Goal: Task Accomplishment & Management: Manage account settings

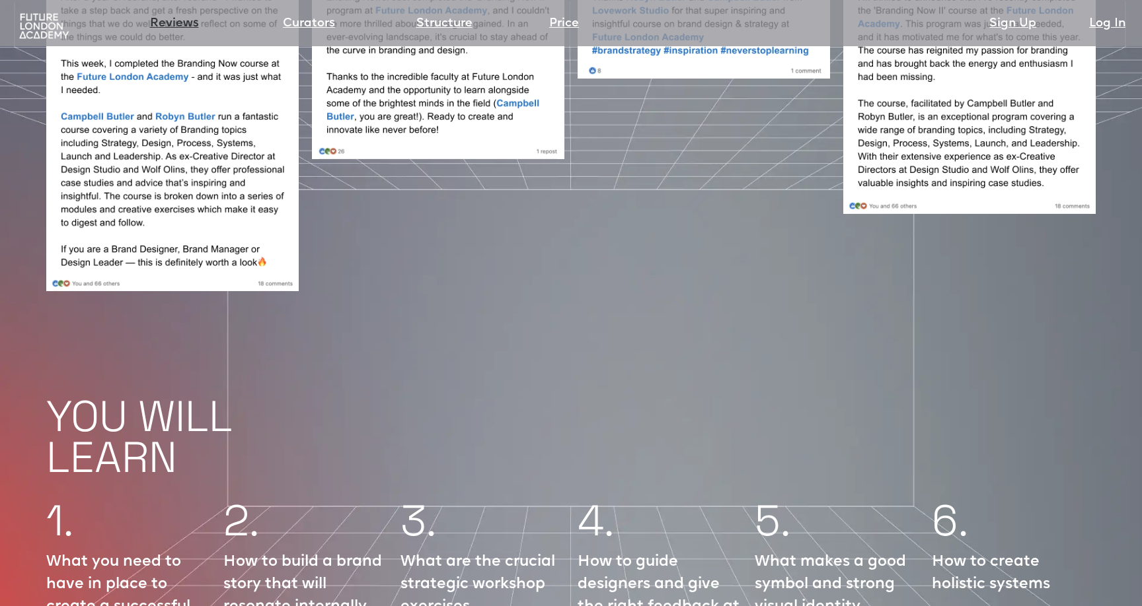
click at [164, 16] on link "Reviews" at bounding box center [174, 24] width 49 height 18
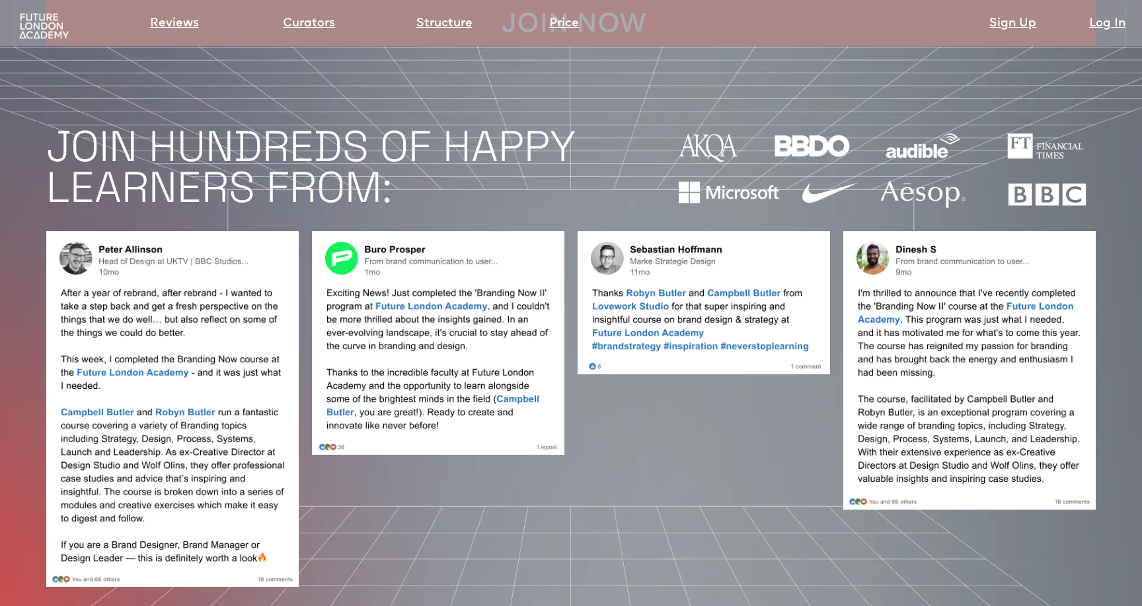
scroll to position [1164, 0]
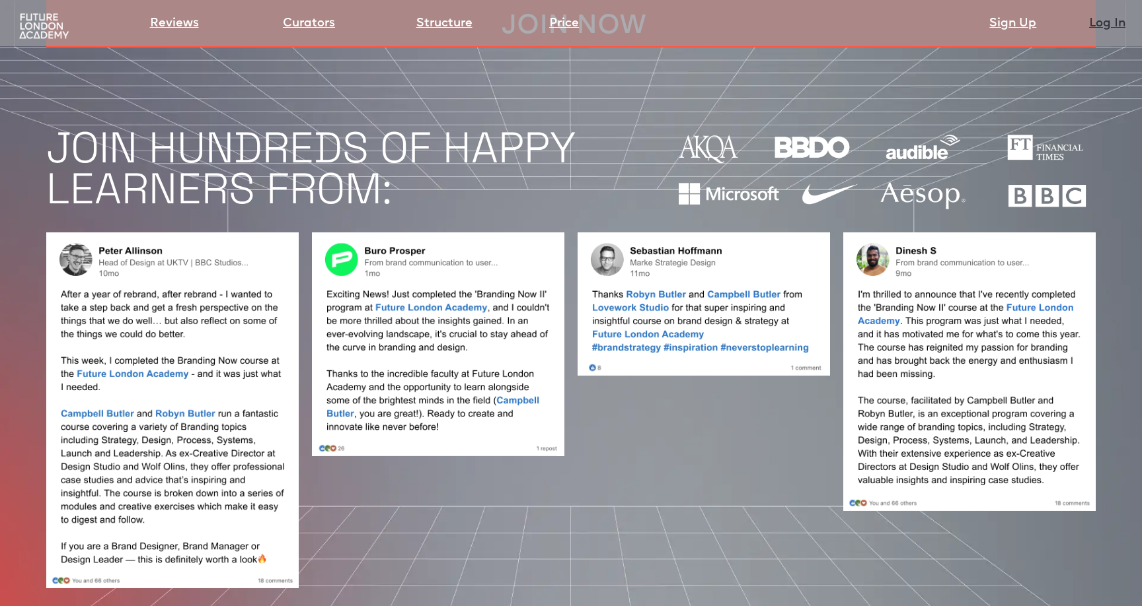
click at [1103, 20] on link "Log In" at bounding box center [1107, 24] width 36 height 18
click at [28, 31] on img at bounding box center [44, 27] width 55 height 28
click at [38, 28] on img at bounding box center [44, 27] width 55 height 28
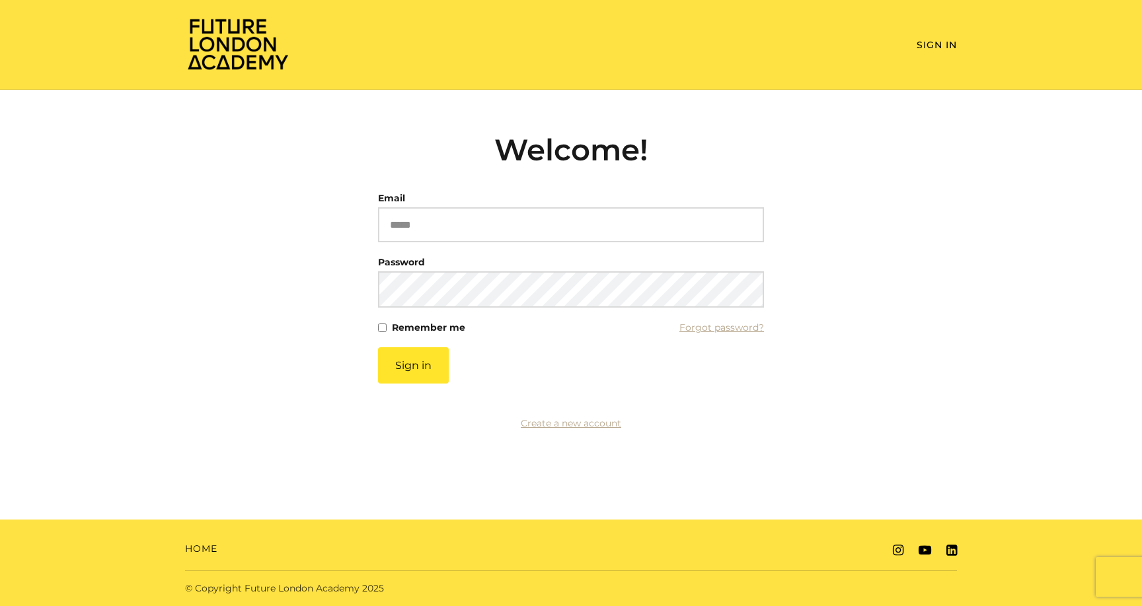
click at [462, 182] on article "Welcome! Email Please enter a valid email address Password This field cannot be…" at bounding box center [571, 273] width 386 height 283
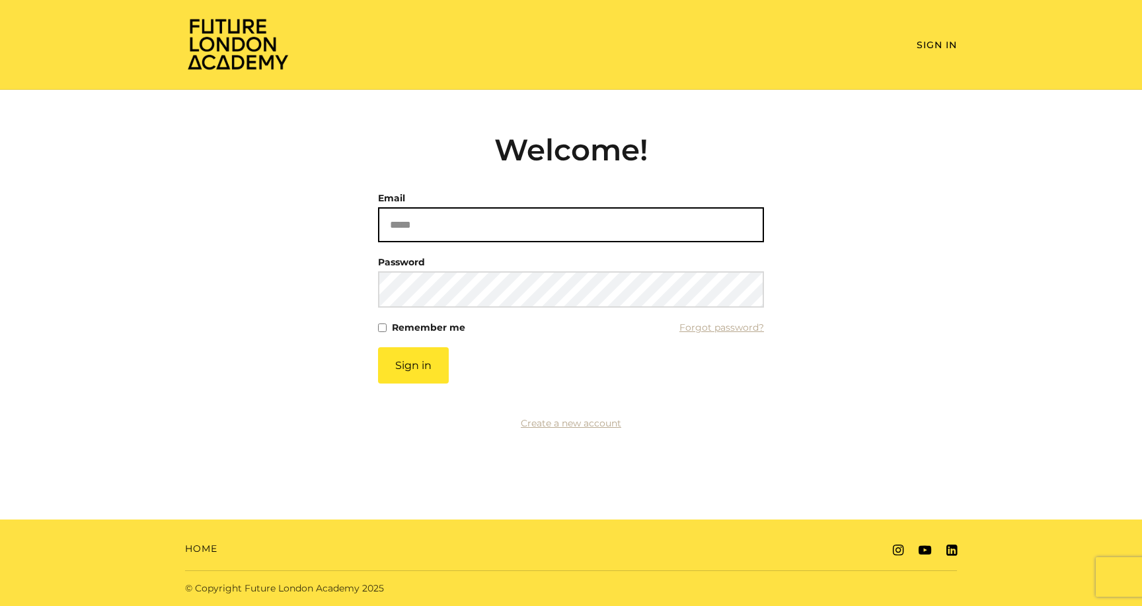
click at [484, 227] on input "Email" at bounding box center [571, 224] width 386 height 35
click at [733, 606] on com-1password-button at bounding box center [571, 606] width 1142 height 0
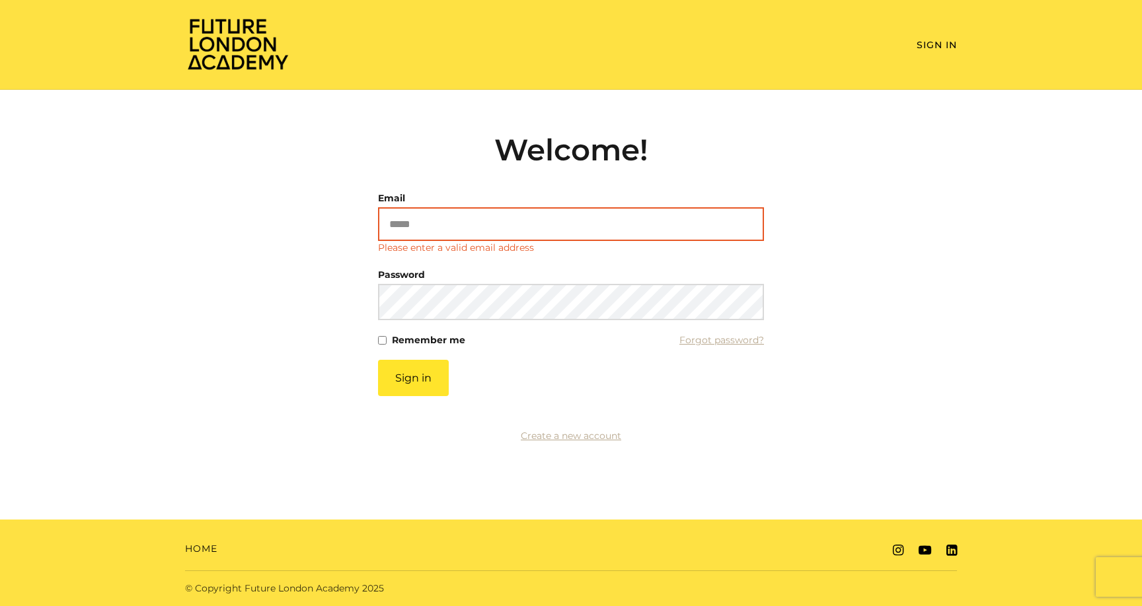
type input "**********"
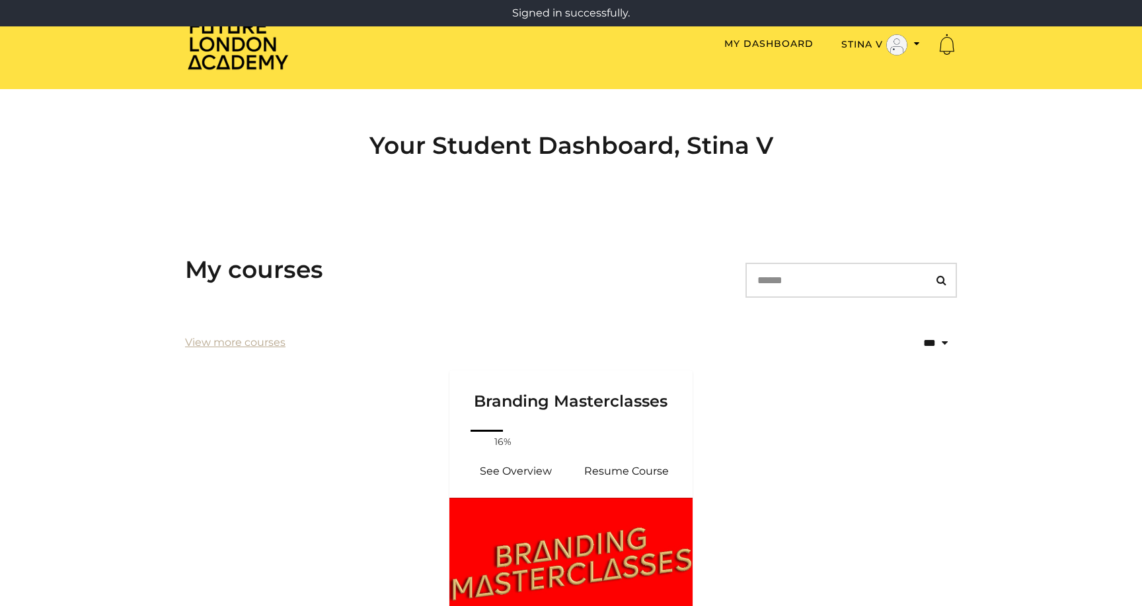
scroll to position [157, 0]
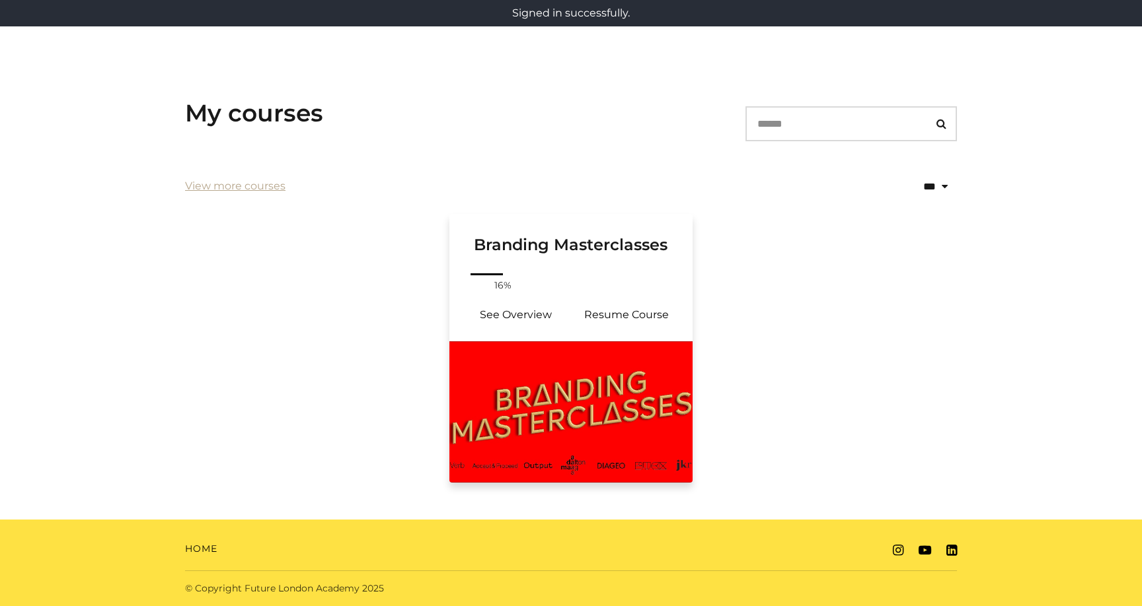
click at [606, 246] on h3 "Branding Masterclasses" at bounding box center [570, 234] width 211 height 41
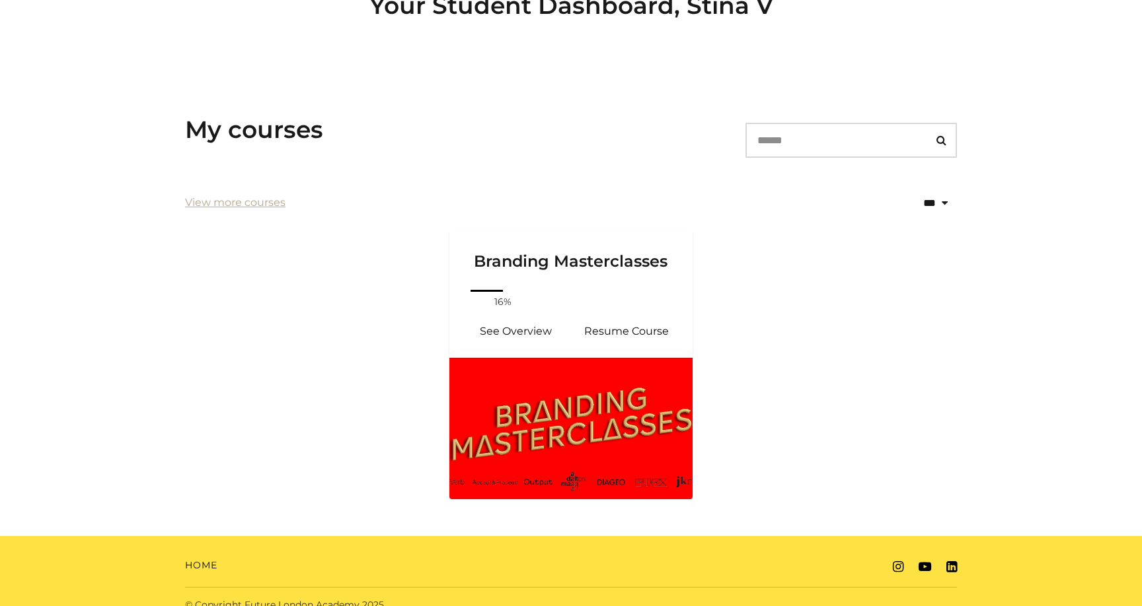
scroll to position [157, 0]
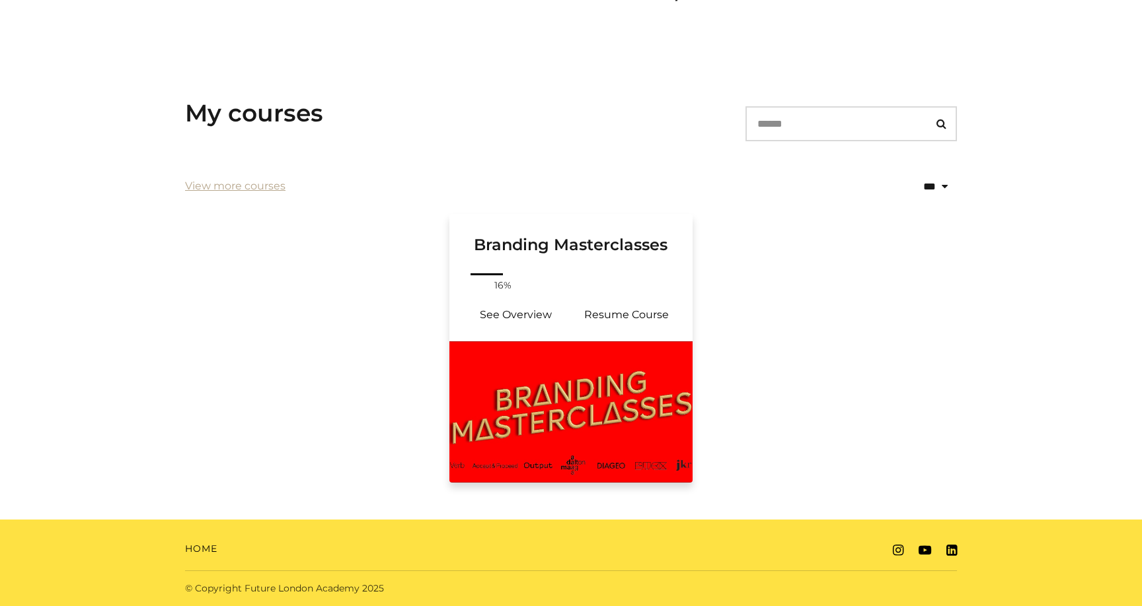
click at [594, 250] on h3 "Branding Masterclasses" at bounding box center [570, 234] width 211 height 41
click at [637, 313] on link "Resume Course" at bounding box center [626, 315] width 111 height 32
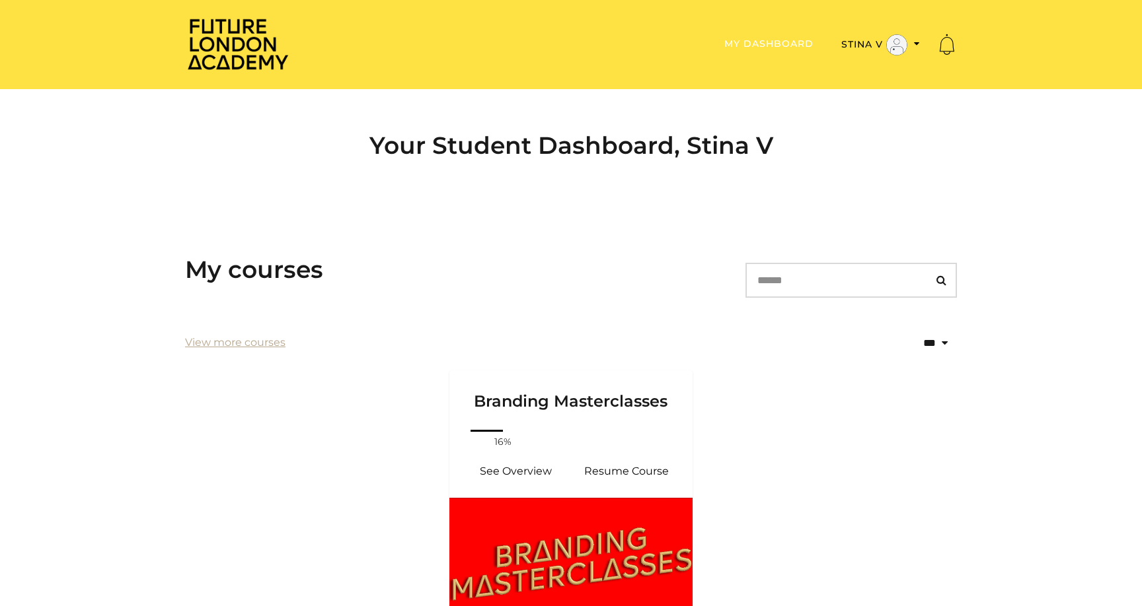
click at [746, 43] on link "My Dashboard" at bounding box center [768, 44] width 89 height 12
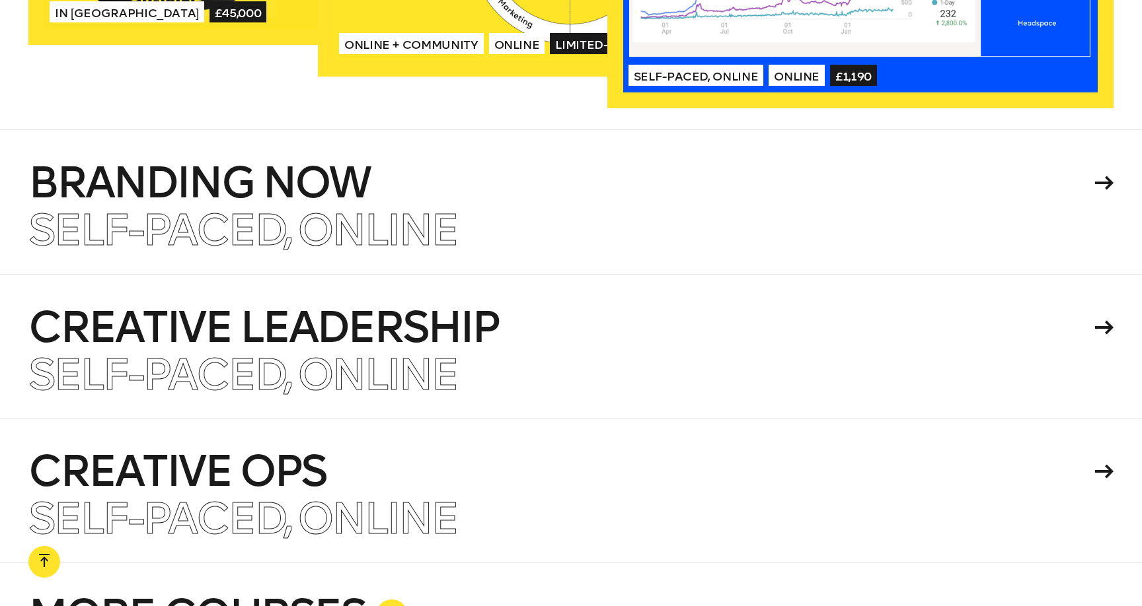
scroll to position [3094, 0]
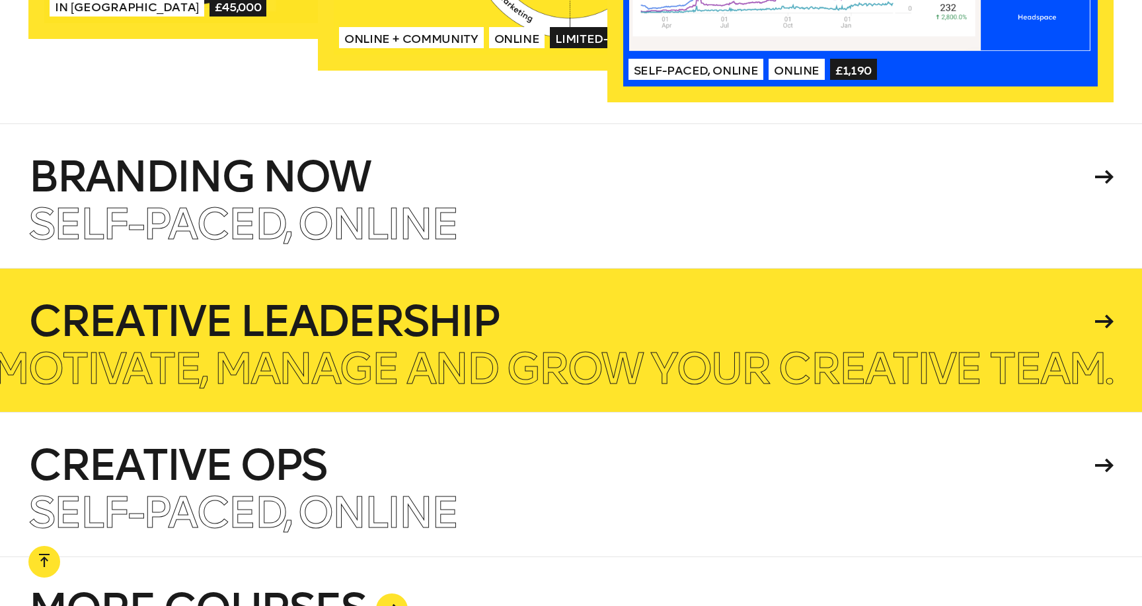
click at [289, 301] on h4 "Creative Leadership" at bounding box center [559, 322] width 1062 height 42
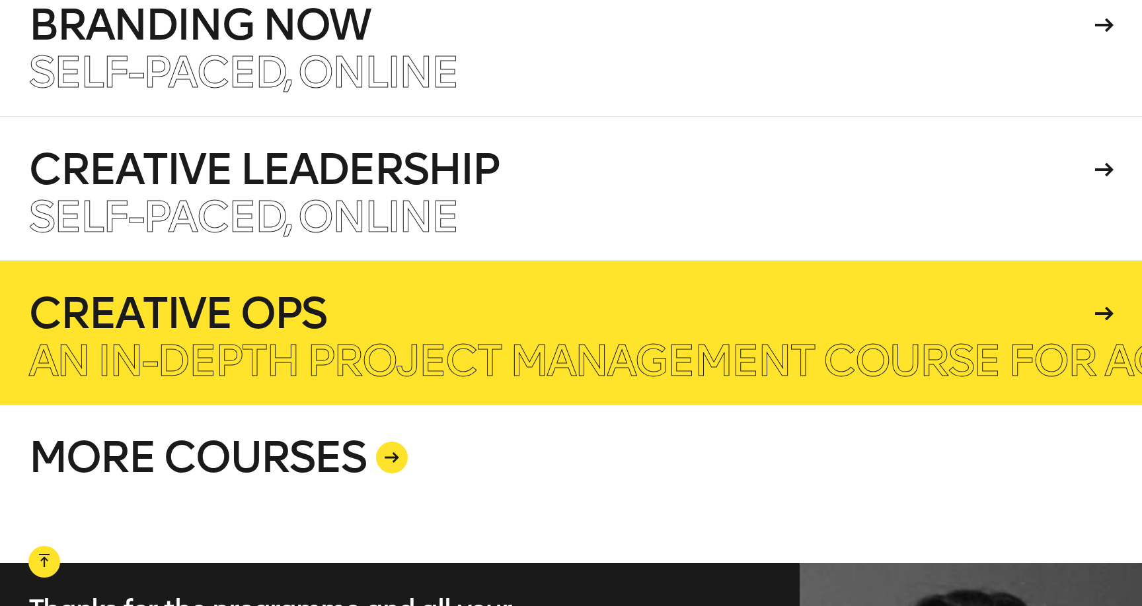
scroll to position [3247, 0]
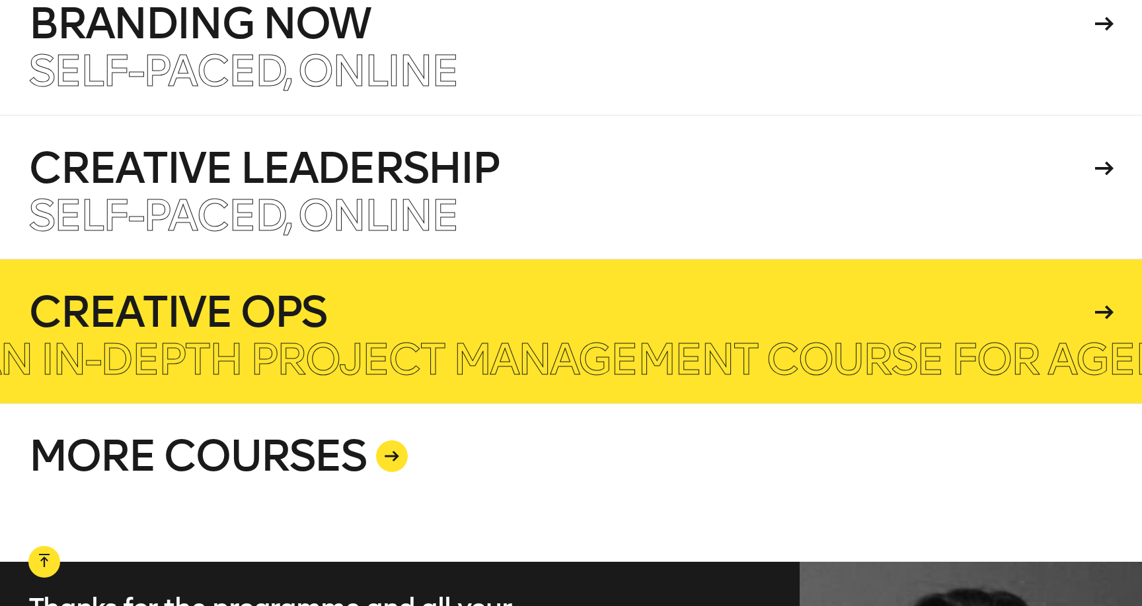
click at [538, 291] on h4 "Creative Ops" at bounding box center [559, 312] width 1062 height 42
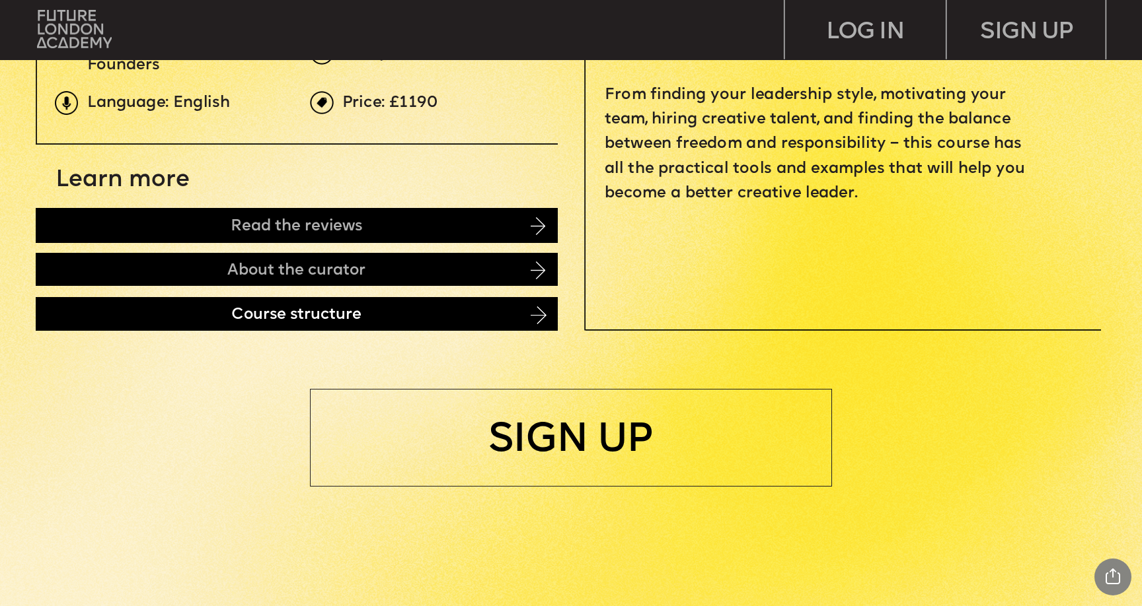
scroll to position [684, 0]
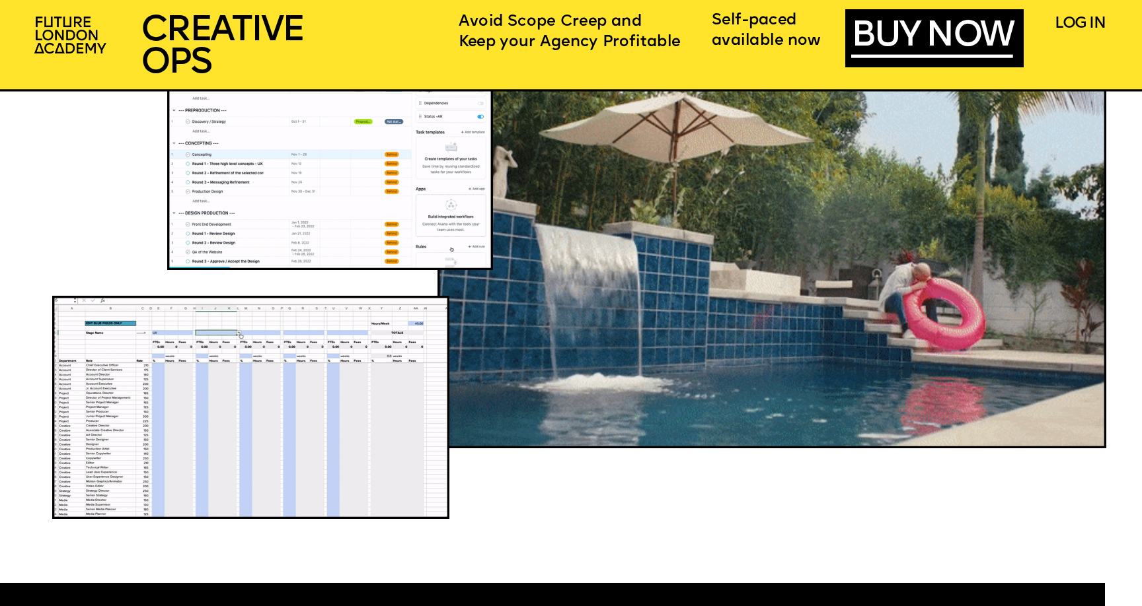
scroll to position [1930, 0]
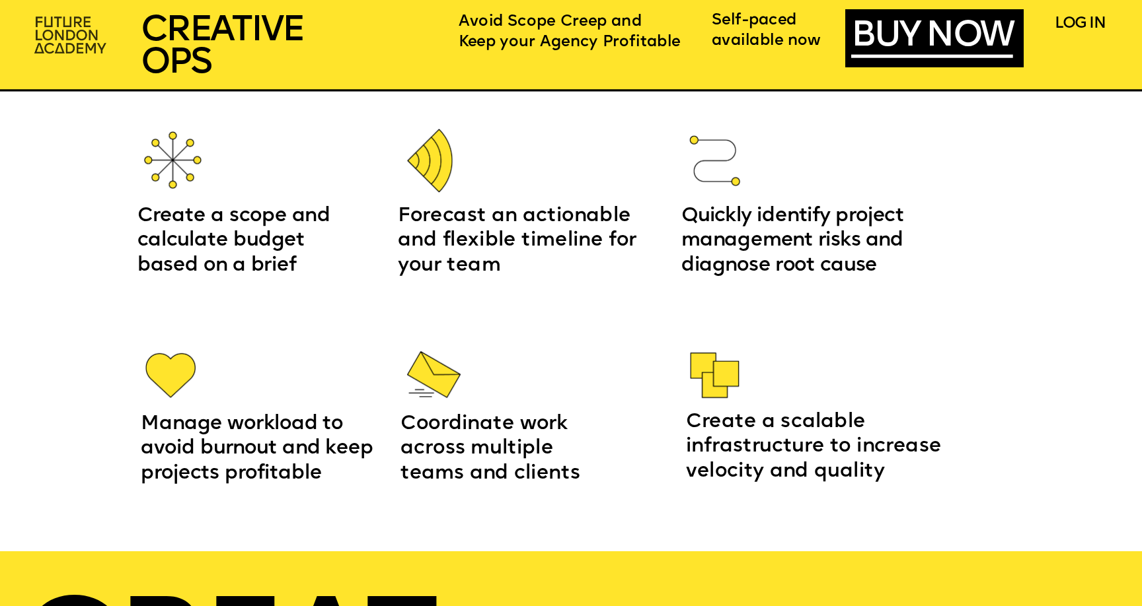
click at [76, 30] on img at bounding box center [72, 36] width 88 height 52
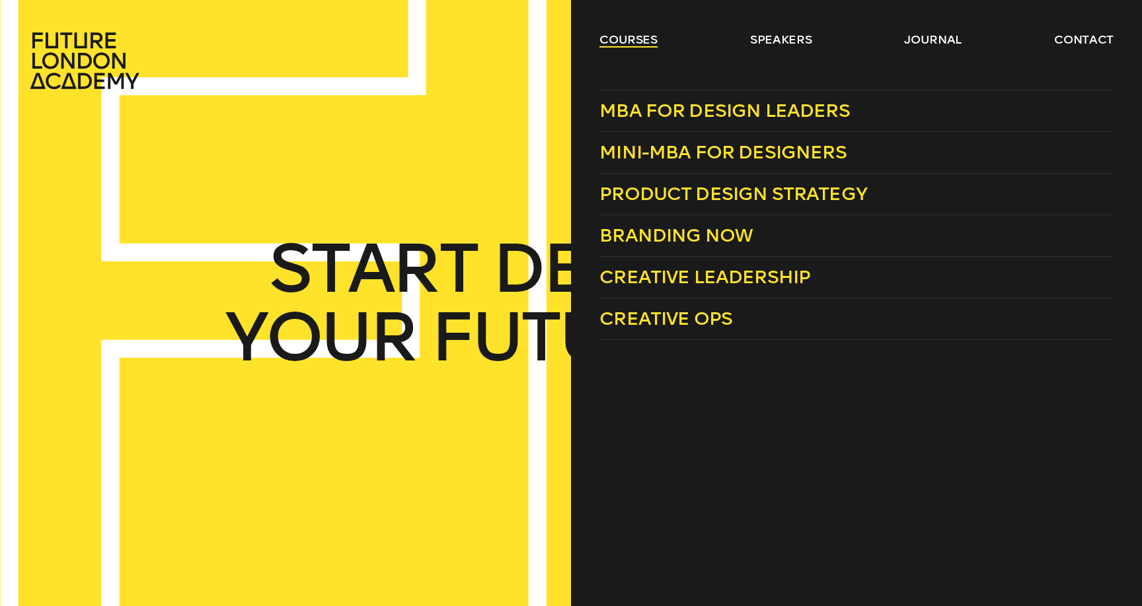
click at [610, 44] on link "courses" at bounding box center [628, 40] width 58 height 16
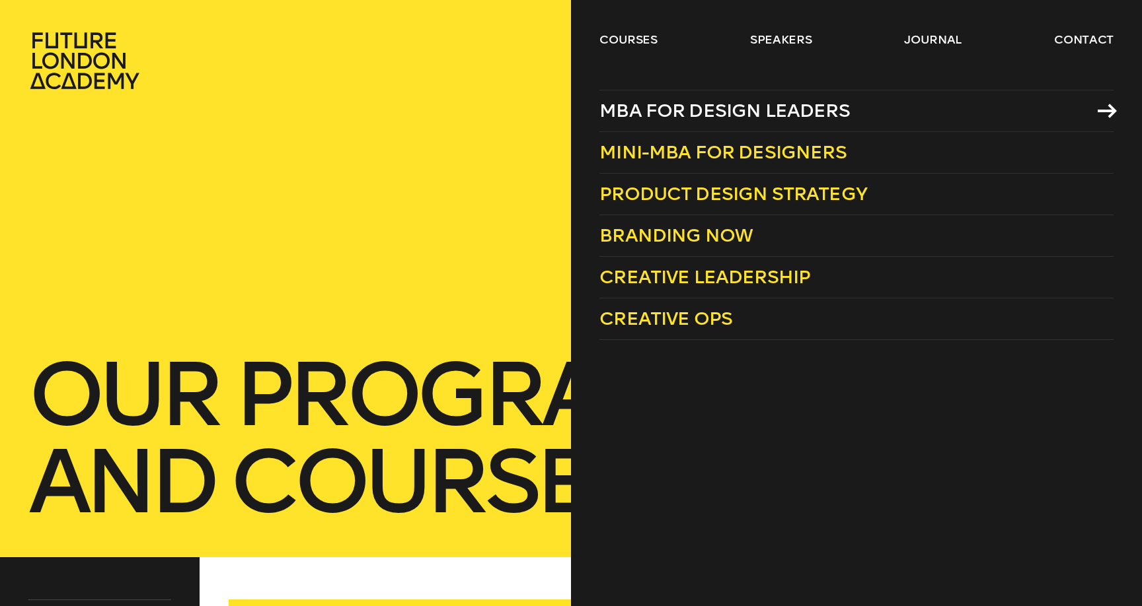
click at [733, 112] on span "MBA for Design Leaders" at bounding box center [724, 111] width 250 height 22
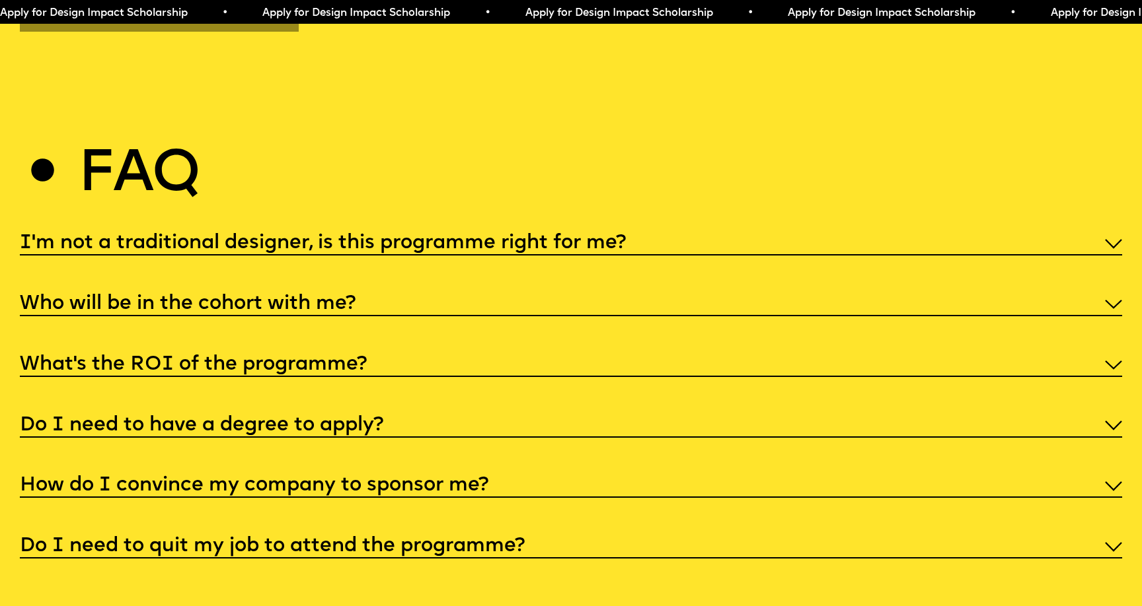
scroll to position [6383, 0]
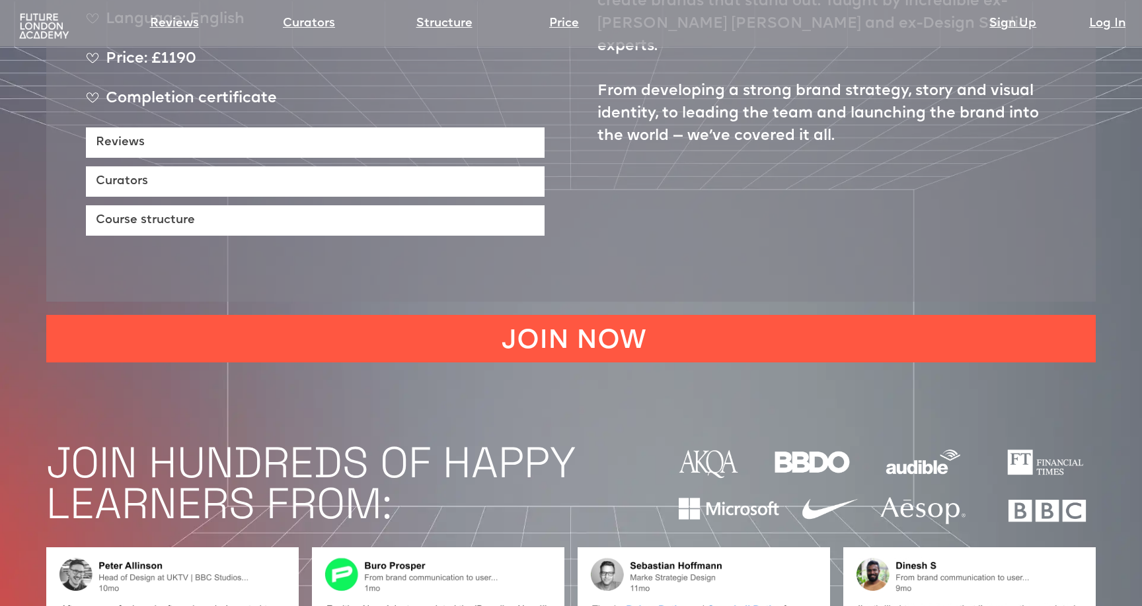
scroll to position [905, 0]
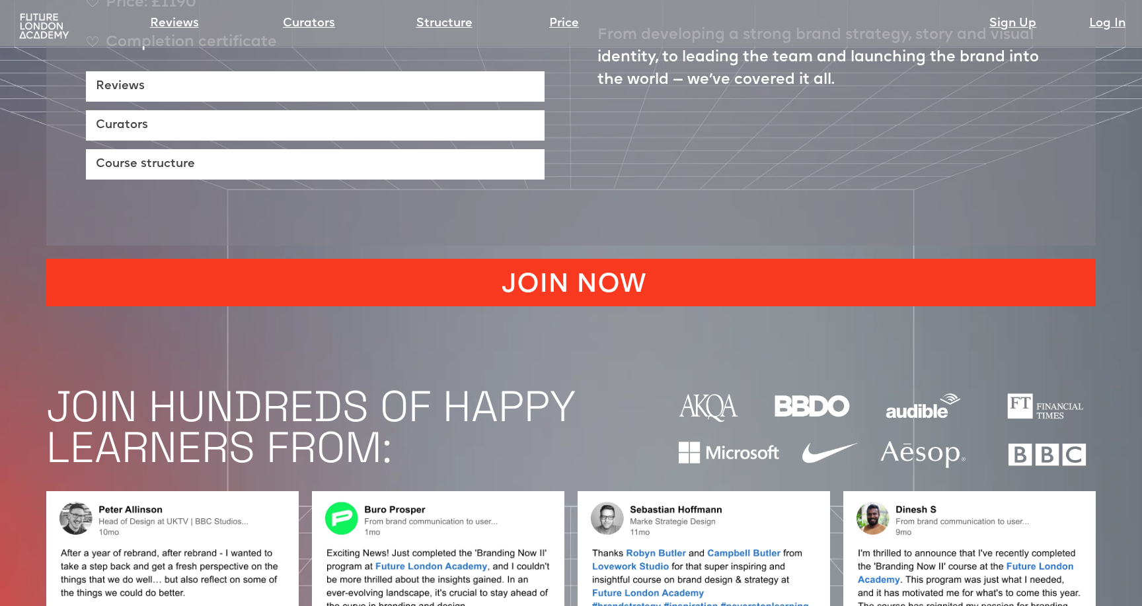
click at [494, 259] on link "JOIN NOW" at bounding box center [570, 283] width 1049 height 48
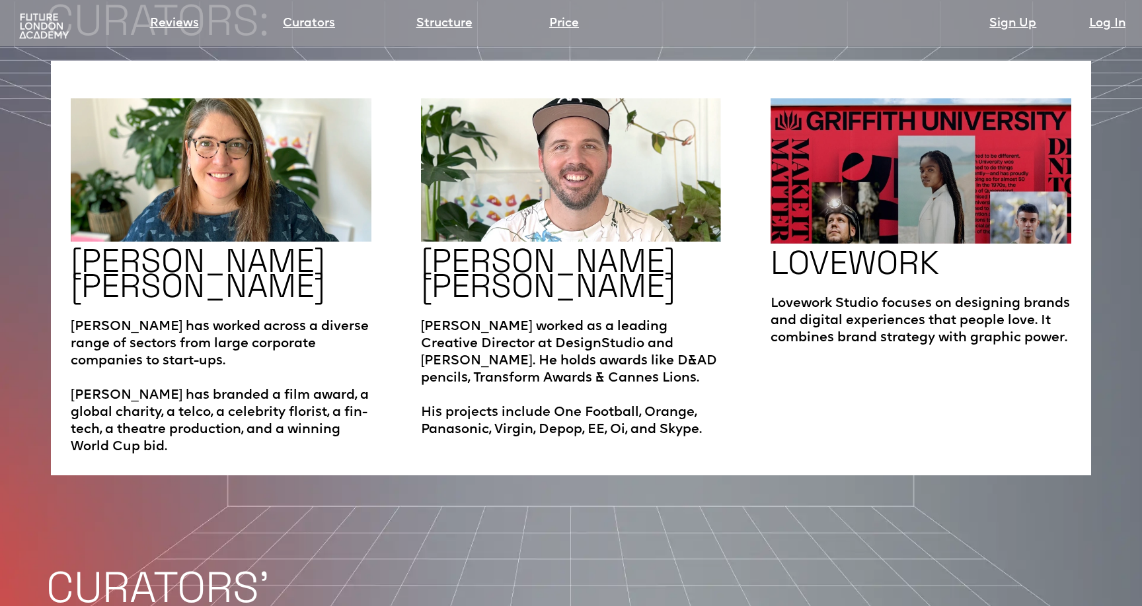
scroll to position [2303, 0]
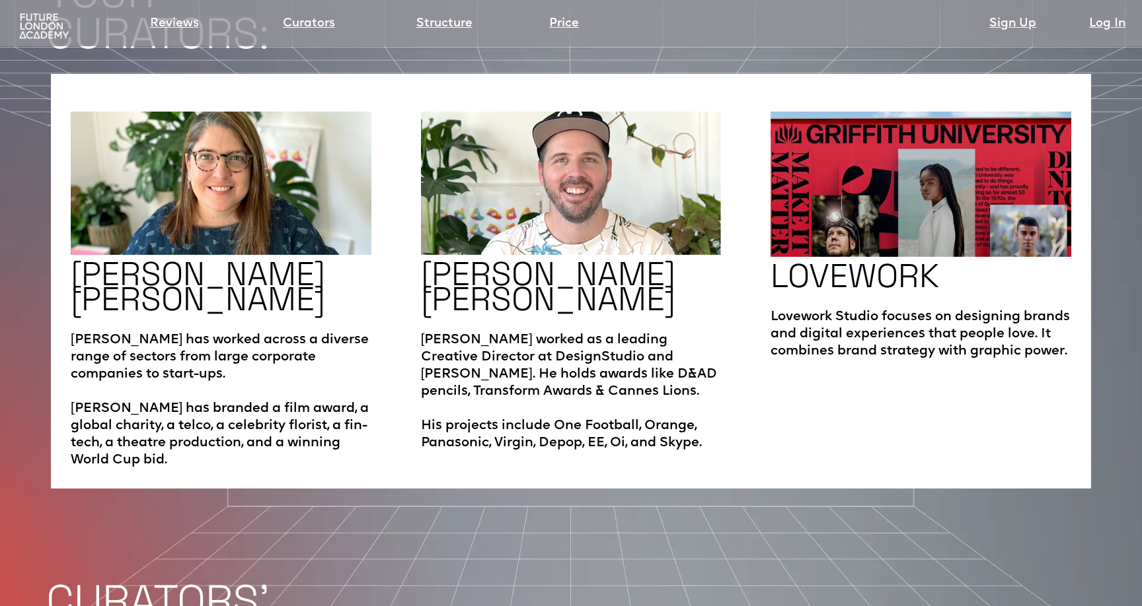
click at [916, 295] on p "Lovework Studio focuses on designing brands and digital experiences that people…" at bounding box center [920, 327] width 301 height 65
click at [902, 264] on h2 "LOVEWORK" at bounding box center [854, 276] width 168 height 25
click at [903, 157] on img at bounding box center [920, 184] width 301 height 145
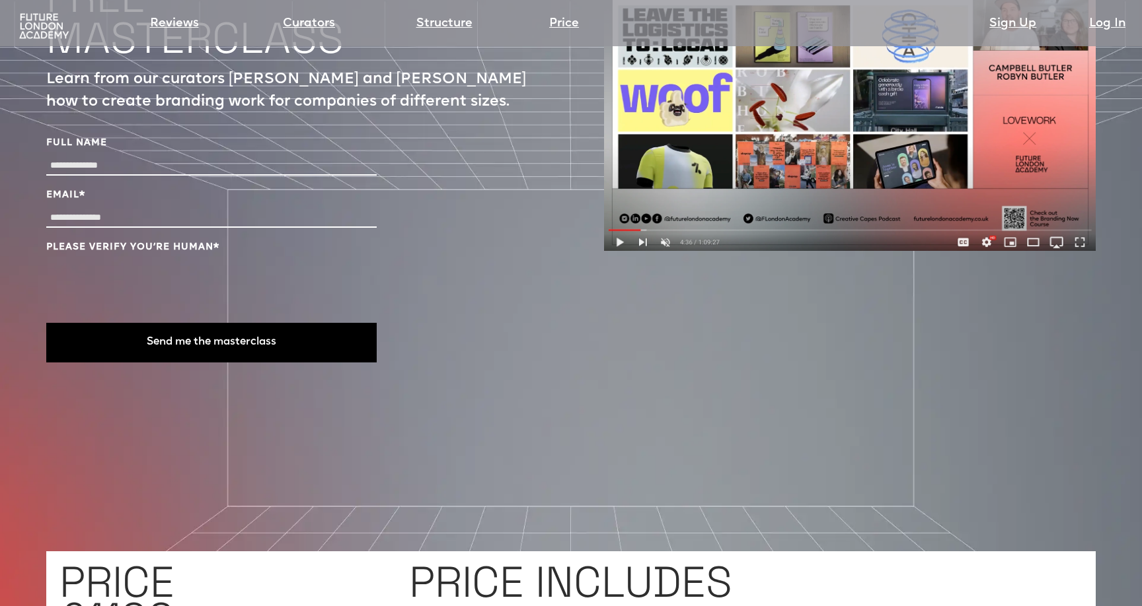
scroll to position [4545, 0]
